Goal: Information Seeking & Learning: Learn about a topic

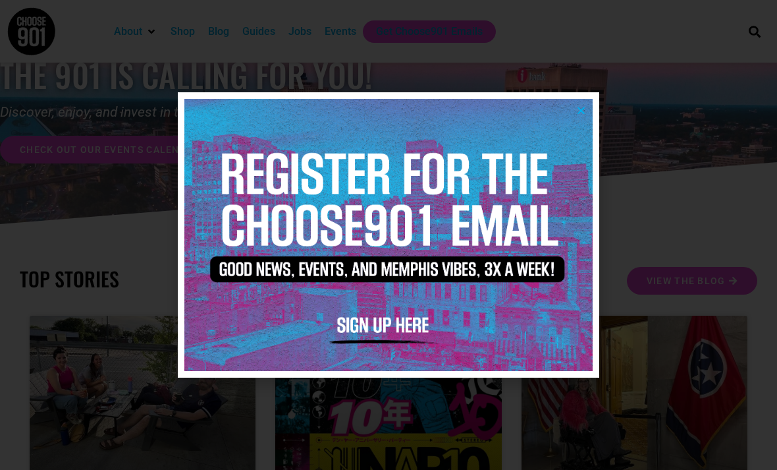
click at [592, 108] on img at bounding box center [388, 235] width 408 height 272
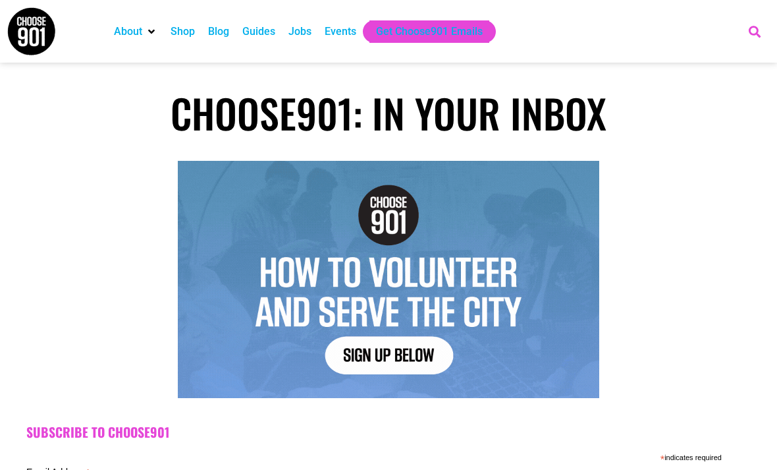
click at [752, 32] on icon "Search" at bounding box center [755, 31] width 22 height 22
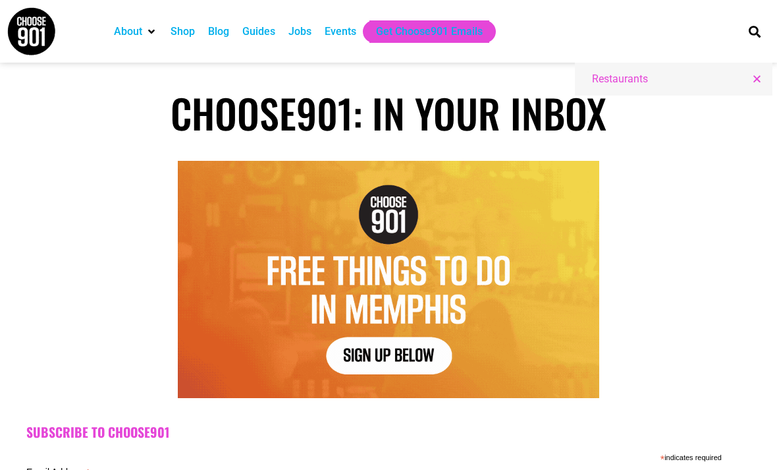
type input "Restaurants"
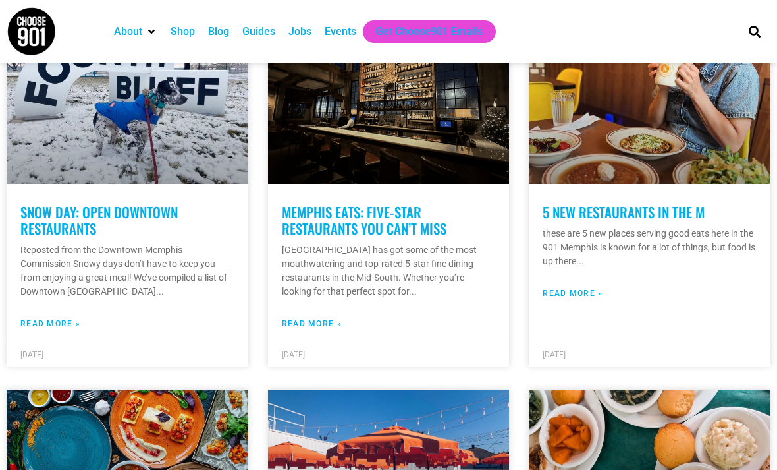
scroll to position [340, 0]
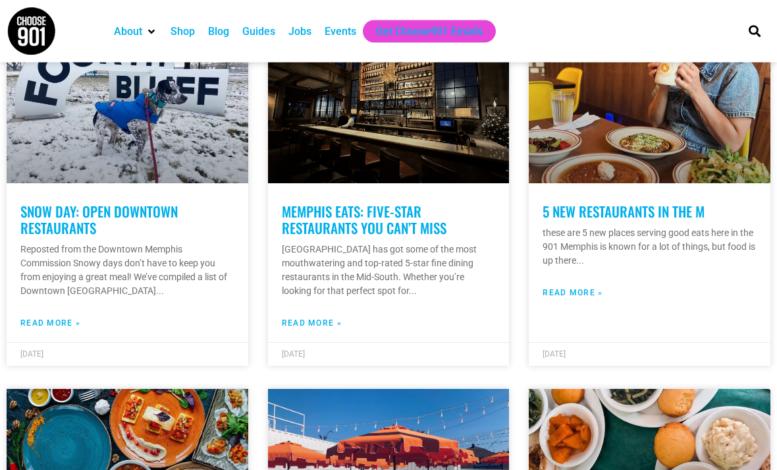
click at [393, 222] on link "Memphis Eats: Five-Star Restaurants You Can’t Miss" at bounding box center [364, 220] width 165 height 37
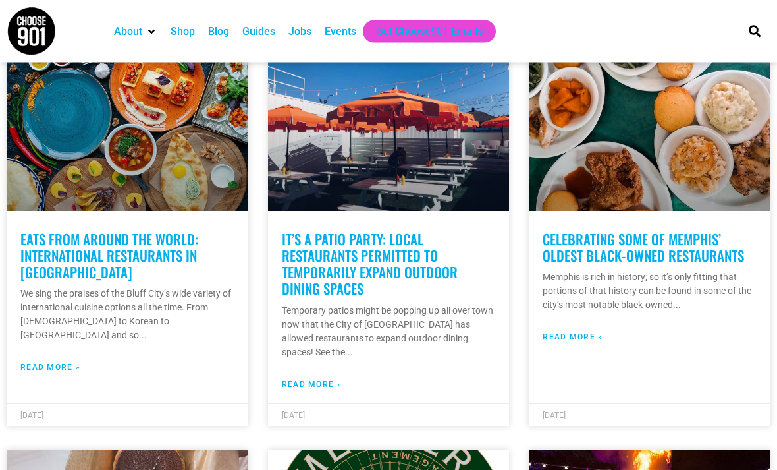
scroll to position [634, 0]
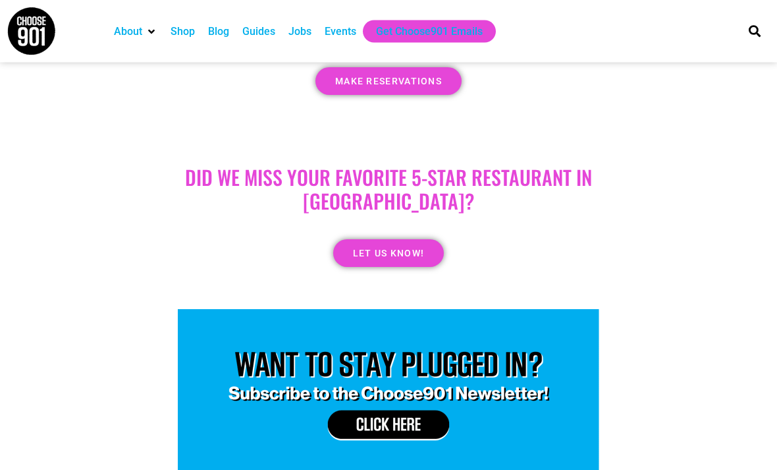
scroll to position [13887, 0]
